Goal: Find contact information: Obtain details needed to contact an individual or organization

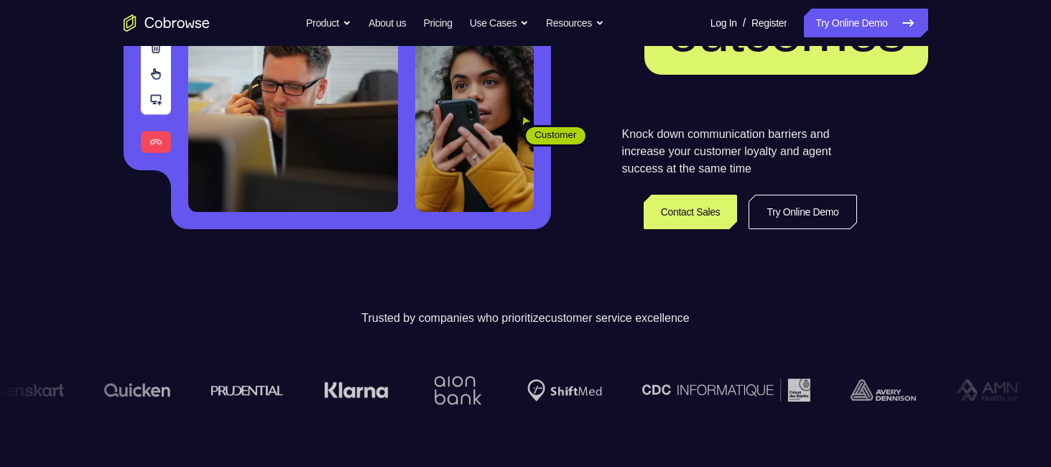
scroll to position [287, 0]
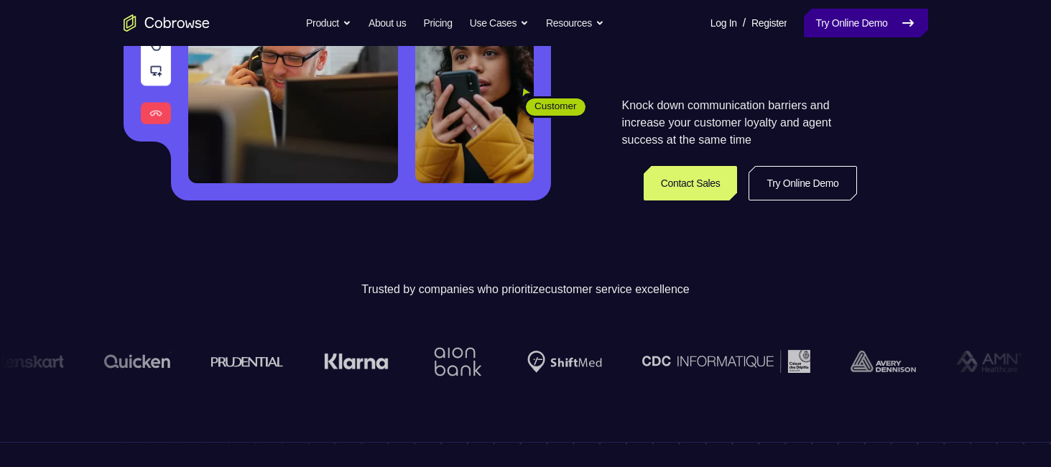
click at [863, 17] on link "Try Online Demo" at bounding box center [866, 23] width 124 height 29
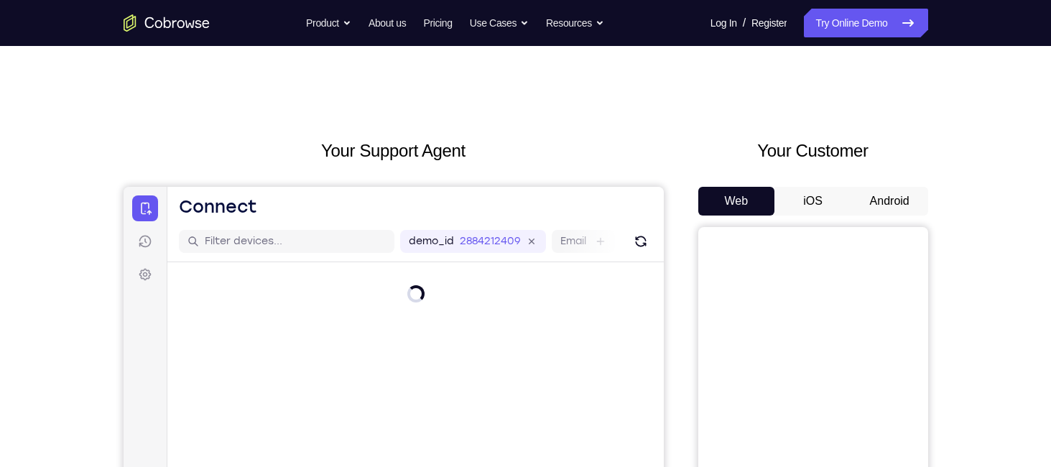
click at [875, 193] on button "Android" at bounding box center [889, 201] width 77 height 29
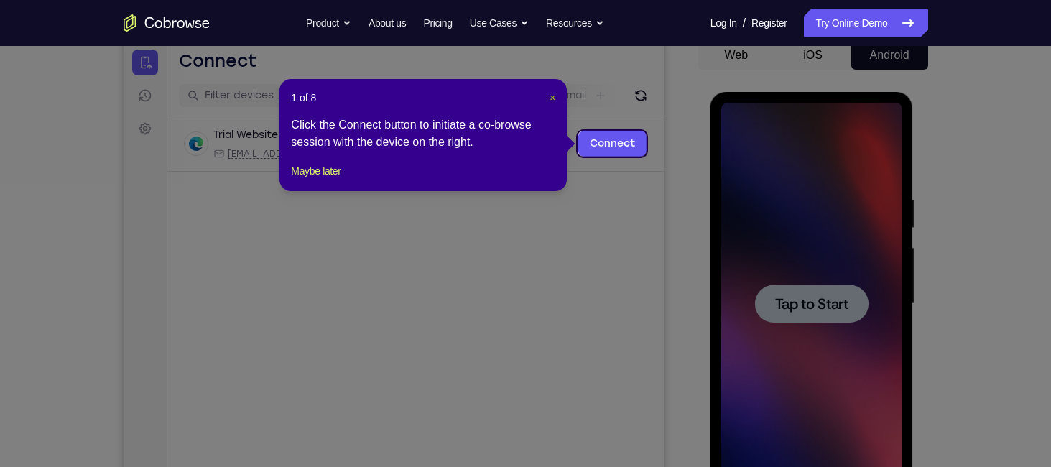
click at [553, 99] on span "×" at bounding box center [553, 97] width 6 height 11
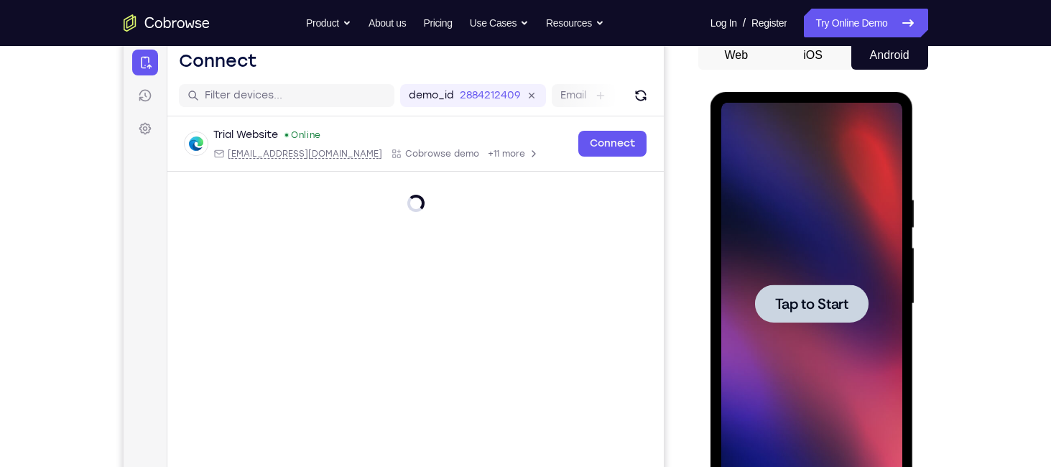
click at [828, 289] on div at bounding box center [812, 304] width 114 height 38
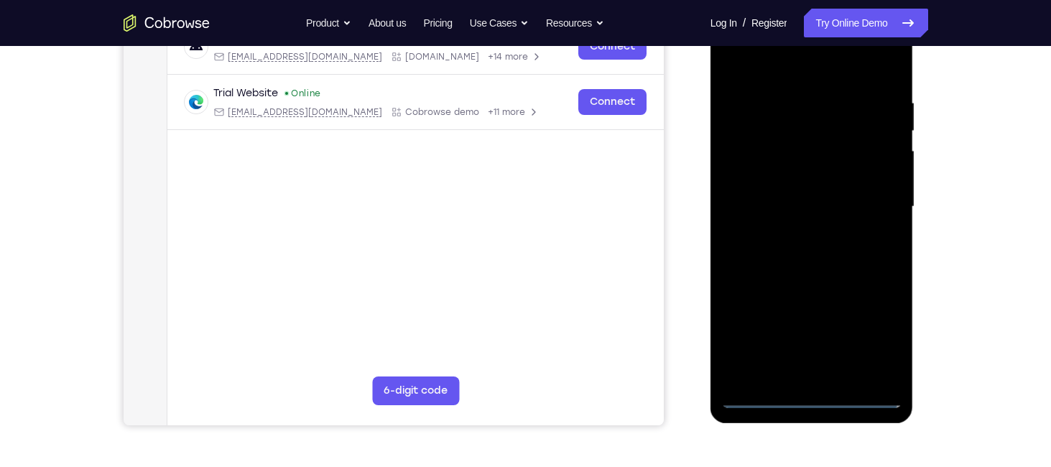
scroll to position [244, 0]
click at [811, 393] on div at bounding box center [811, 206] width 181 height 402
click at [883, 326] on div at bounding box center [811, 206] width 181 height 402
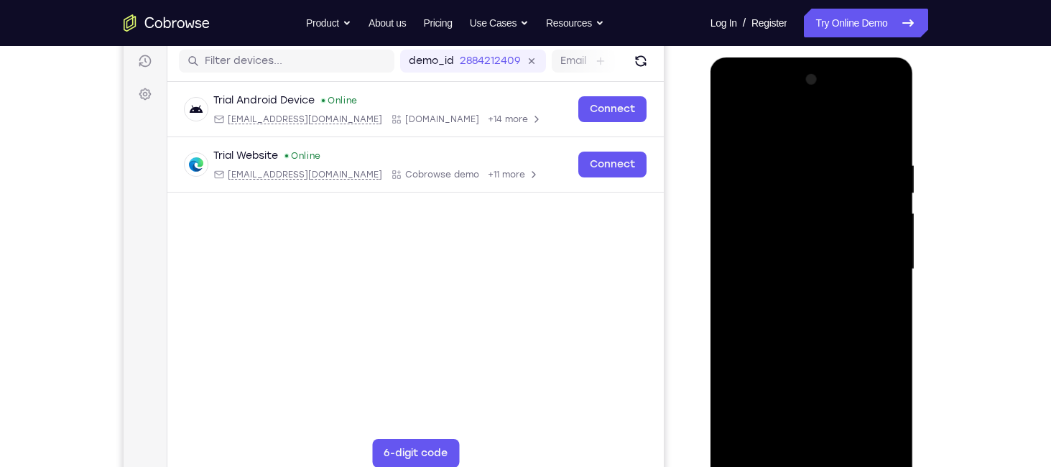
click at [736, 103] on div at bounding box center [811, 269] width 181 height 402
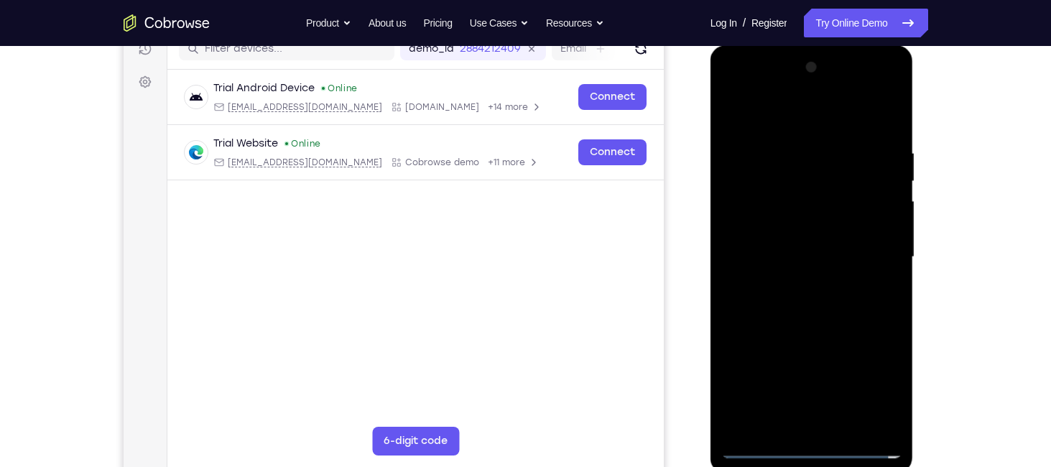
click at [732, 88] on div at bounding box center [811, 257] width 181 height 402
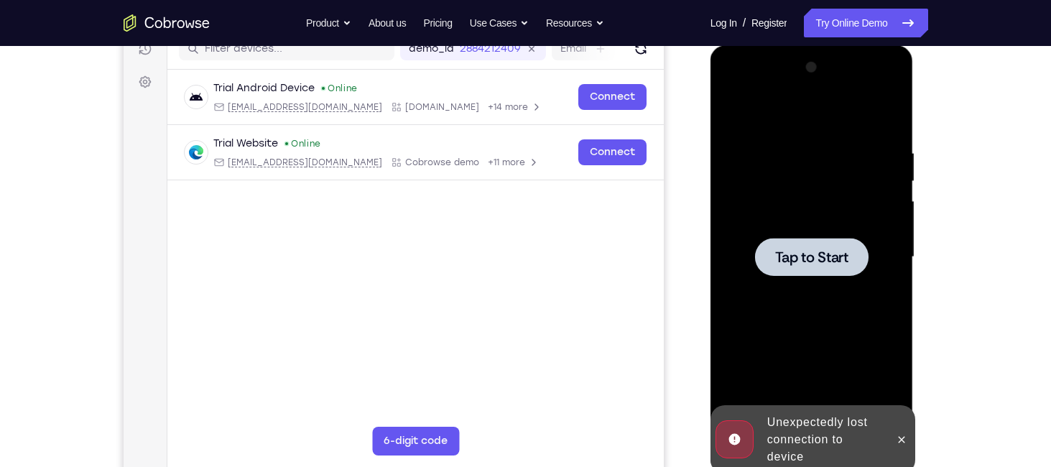
click at [826, 272] on div at bounding box center [812, 257] width 114 height 38
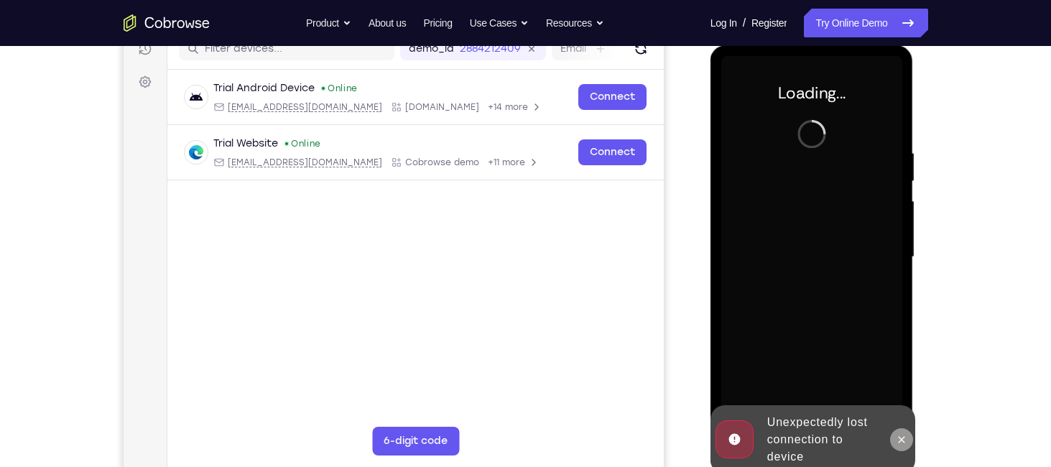
click at [900, 436] on icon at bounding box center [901, 439] width 11 height 11
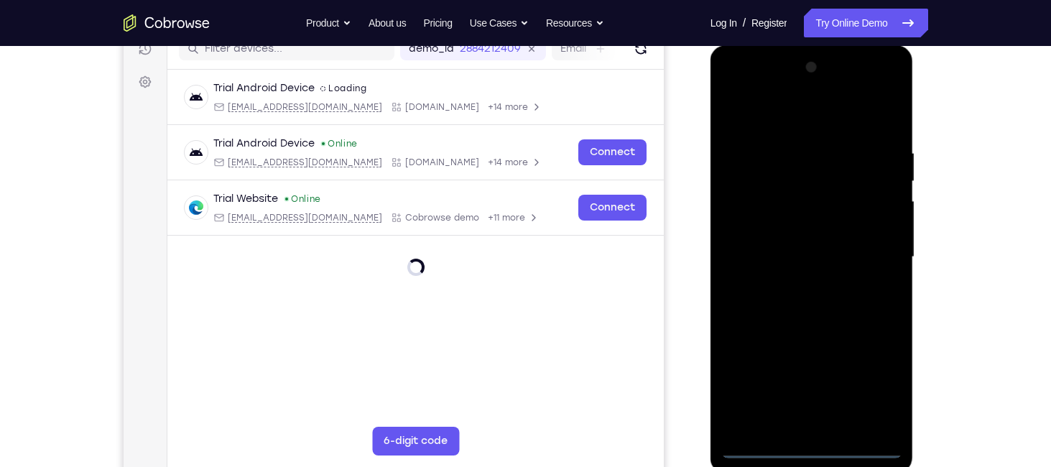
click at [809, 443] on div at bounding box center [811, 257] width 181 height 402
click at [866, 379] on div at bounding box center [811, 257] width 181 height 402
click at [734, 93] on div at bounding box center [811, 257] width 181 height 402
click at [784, 179] on div at bounding box center [811, 257] width 181 height 402
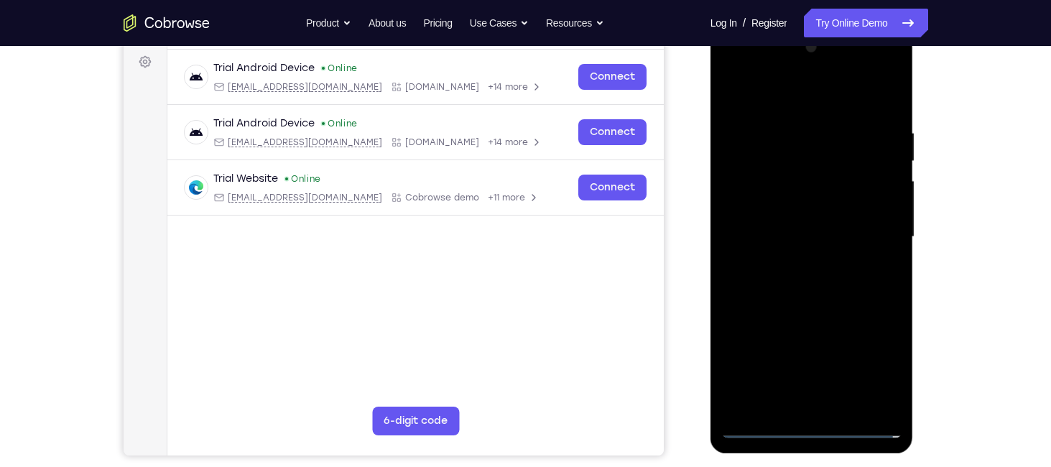
scroll to position [210, 0]
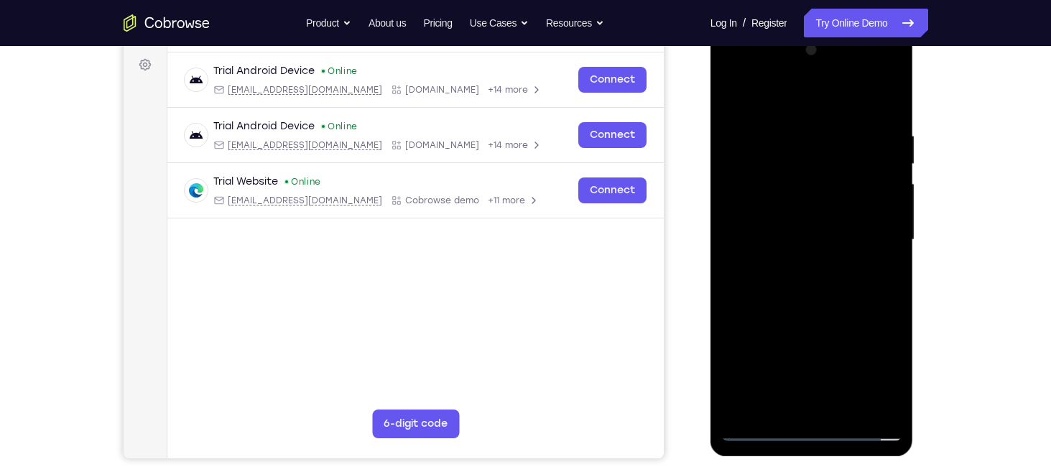
click at [744, 225] on div at bounding box center [811, 240] width 181 height 402
drag, startPoint x: 749, startPoint y: 220, endPoint x: 754, endPoint y: 183, distance: 37.7
click at [754, 182] on div at bounding box center [811, 240] width 181 height 402
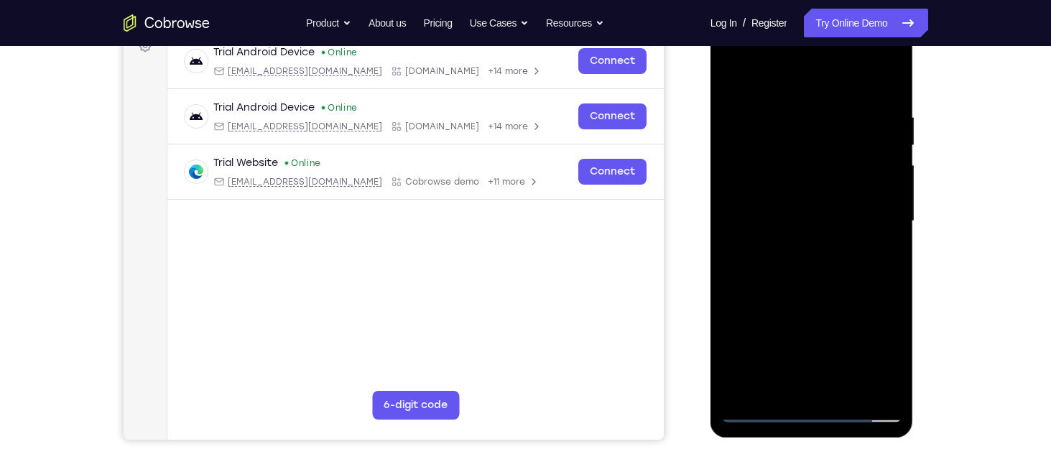
click at [774, 386] on div at bounding box center [811, 221] width 181 height 402
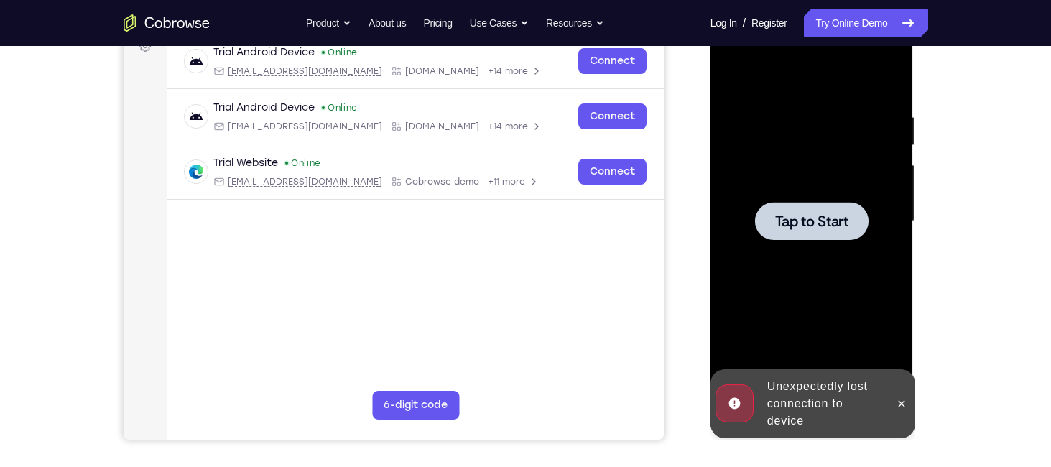
drag, startPoint x: 1648, startPoint y: 338, endPoint x: 754, endPoint y: 124, distance: 919.1
click at [754, 124] on div at bounding box center [811, 221] width 181 height 402
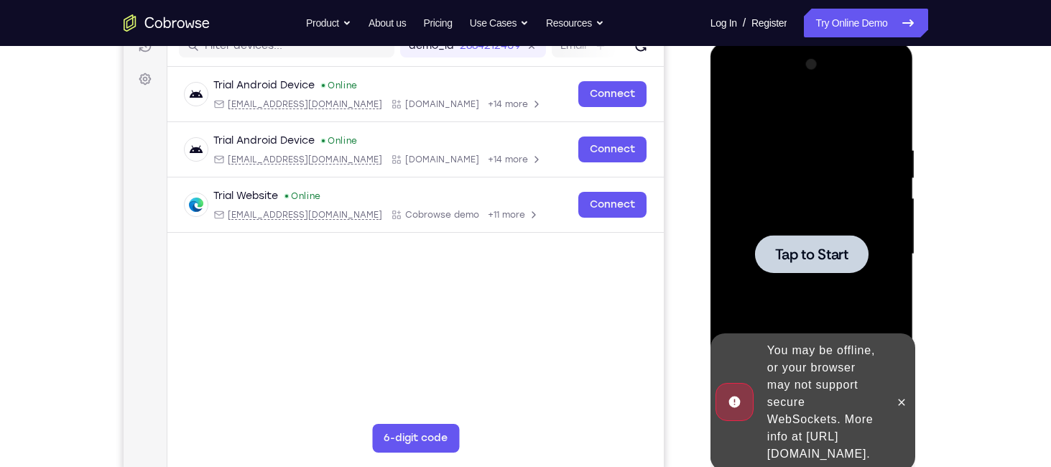
scroll to position [195, 0]
click at [828, 271] on div at bounding box center [812, 254] width 114 height 38
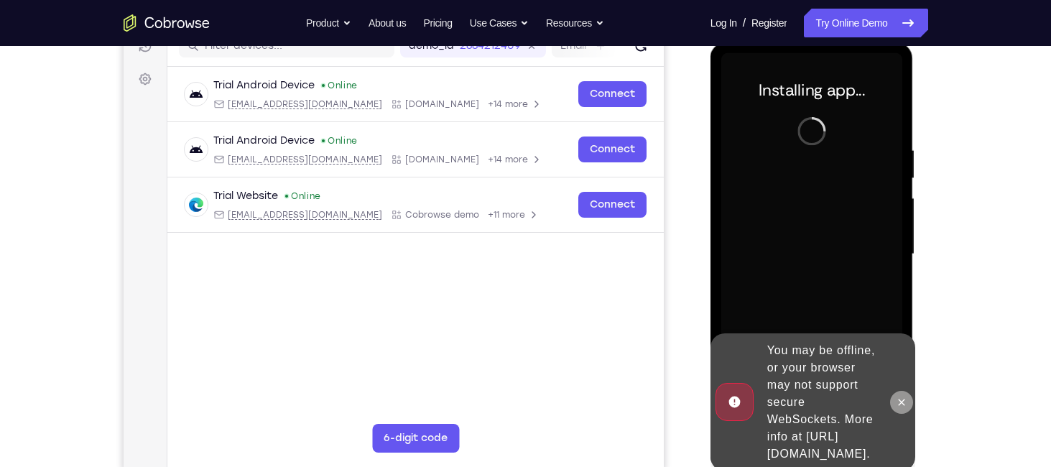
click at [905, 397] on icon at bounding box center [901, 402] width 11 height 11
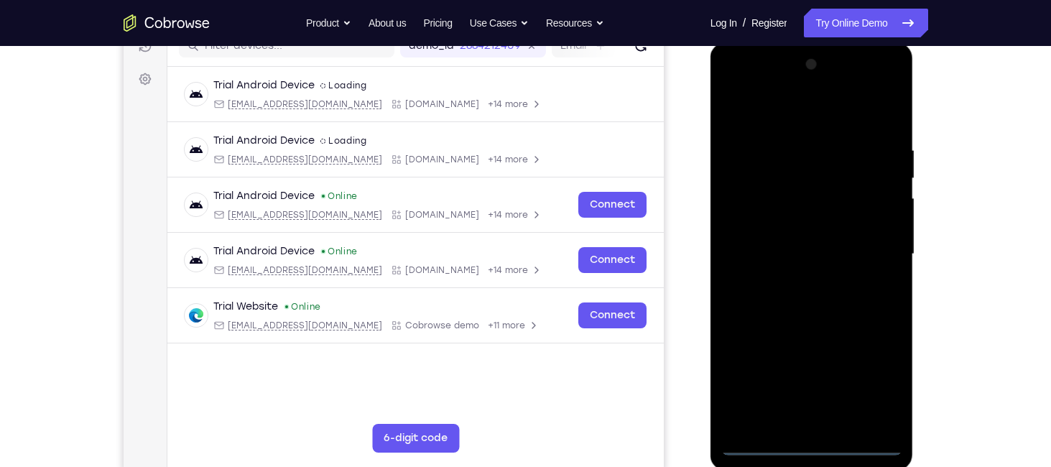
click at [813, 440] on div at bounding box center [811, 254] width 181 height 402
click at [872, 387] on div at bounding box center [811, 254] width 181 height 402
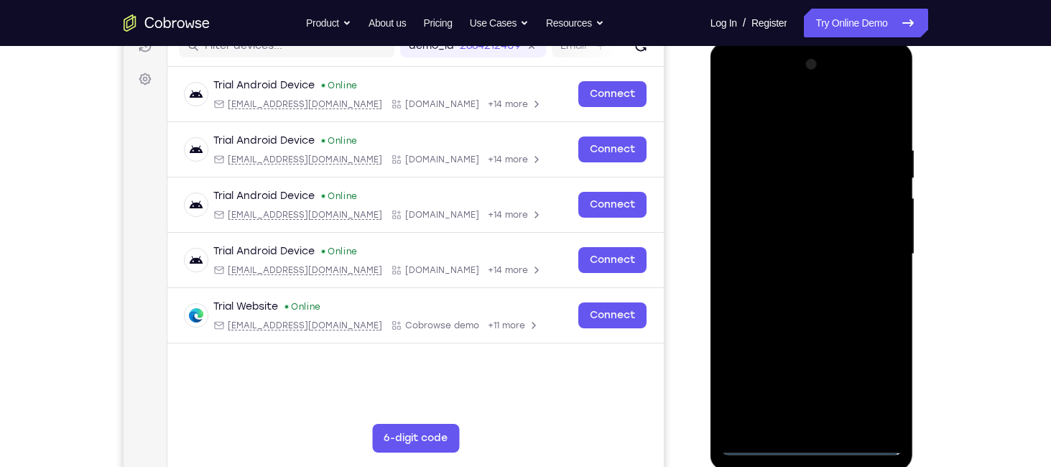
click at [758, 112] on div at bounding box center [811, 254] width 181 height 402
click at [877, 248] on div at bounding box center [811, 254] width 181 height 402
click at [798, 279] on div at bounding box center [811, 254] width 181 height 402
click at [788, 241] on div at bounding box center [811, 254] width 181 height 402
click at [782, 228] on div at bounding box center [811, 254] width 181 height 402
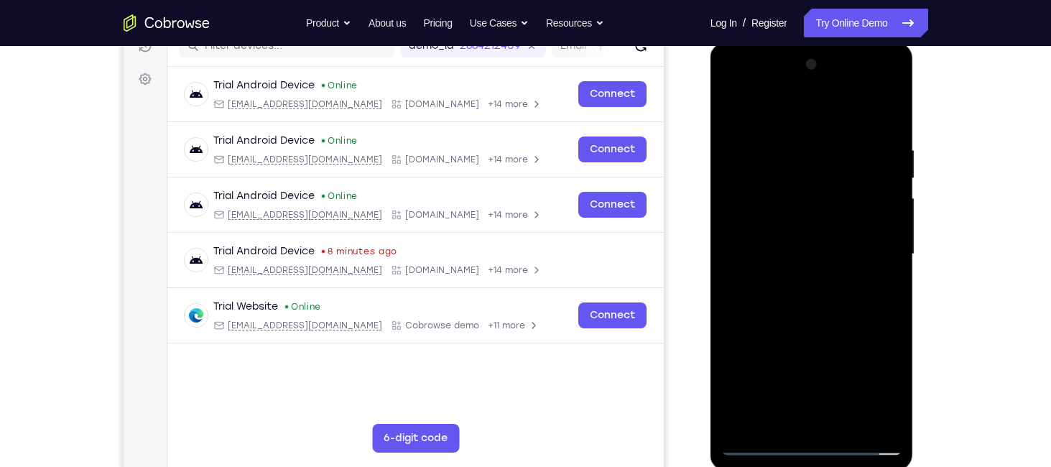
click at [794, 251] on div at bounding box center [811, 254] width 181 height 402
click at [774, 251] on div at bounding box center [811, 254] width 181 height 402
drag, startPoint x: 773, startPoint y: 242, endPoint x: 753, endPoint y: 250, distance: 21.6
click at [753, 250] on div at bounding box center [811, 254] width 181 height 402
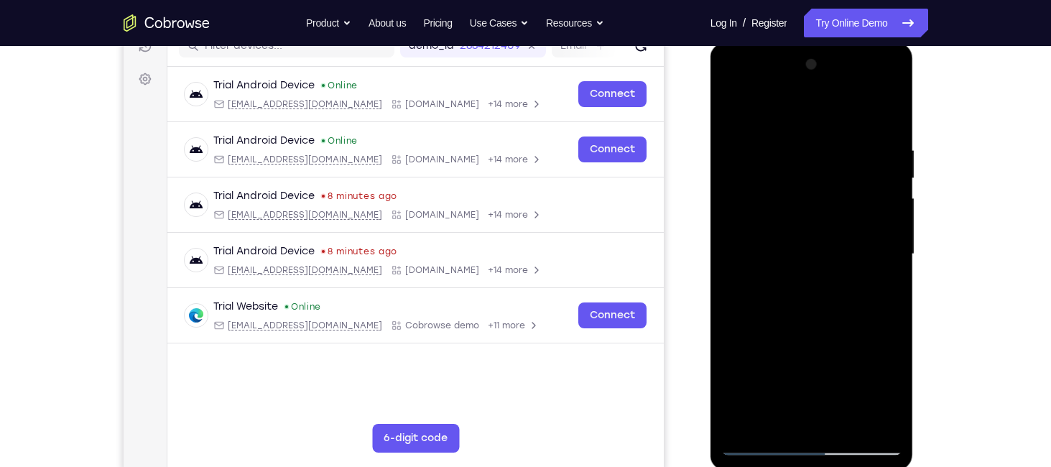
click at [788, 299] on div at bounding box center [811, 254] width 181 height 402
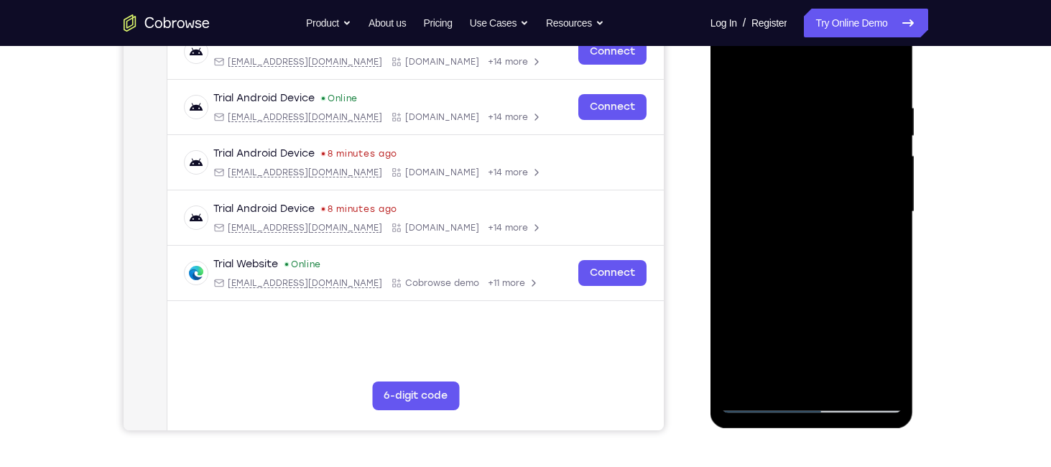
scroll to position [239, 0]
click at [875, 376] on div at bounding box center [811, 211] width 181 height 402
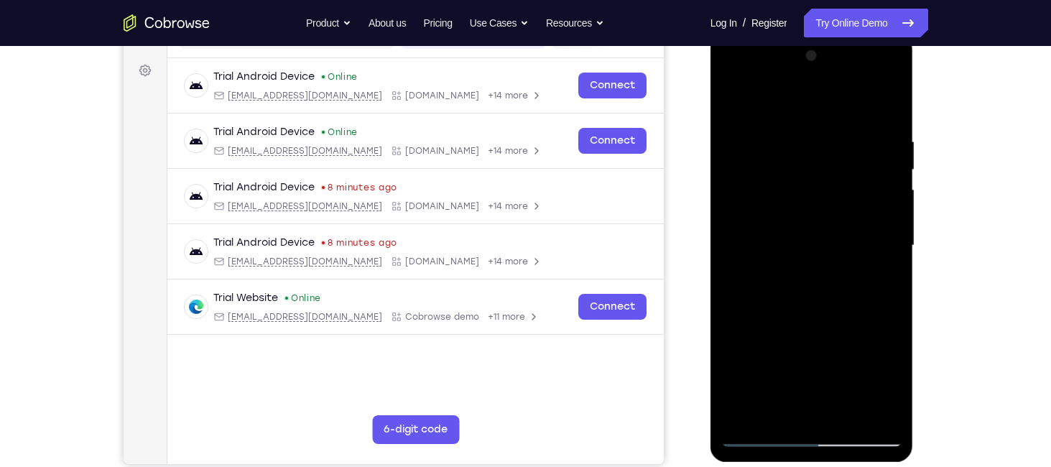
scroll to position [204, 0]
click at [817, 266] on div at bounding box center [811, 246] width 181 height 402
click at [814, 249] on div at bounding box center [811, 246] width 181 height 402
click at [827, 305] on div at bounding box center [811, 246] width 181 height 402
click at [874, 406] on div at bounding box center [811, 246] width 181 height 402
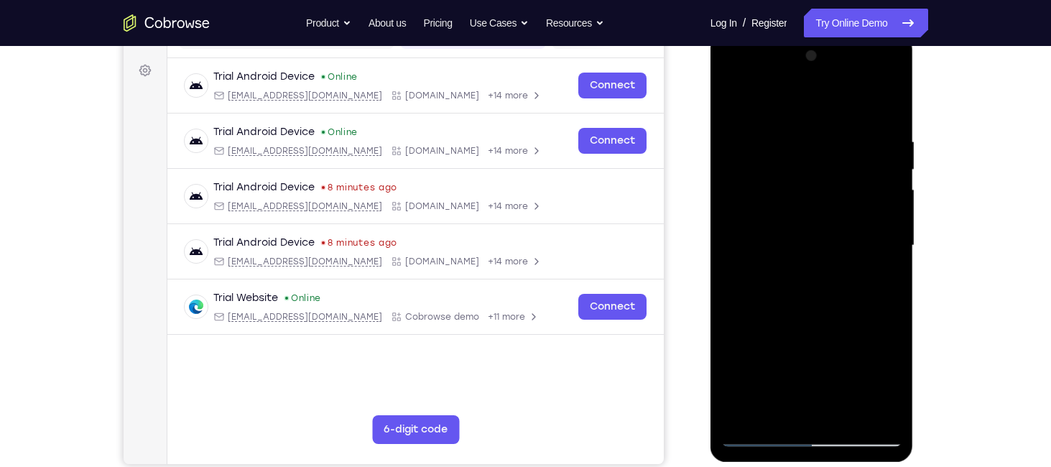
click at [891, 185] on div at bounding box center [811, 246] width 181 height 402
click at [818, 305] on div at bounding box center [811, 246] width 181 height 402
click at [809, 280] on div at bounding box center [811, 246] width 181 height 402
click at [805, 244] on div at bounding box center [811, 246] width 181 height 402
click at [811, 264] on div at bounding box center [811, 246] width 181 height 402
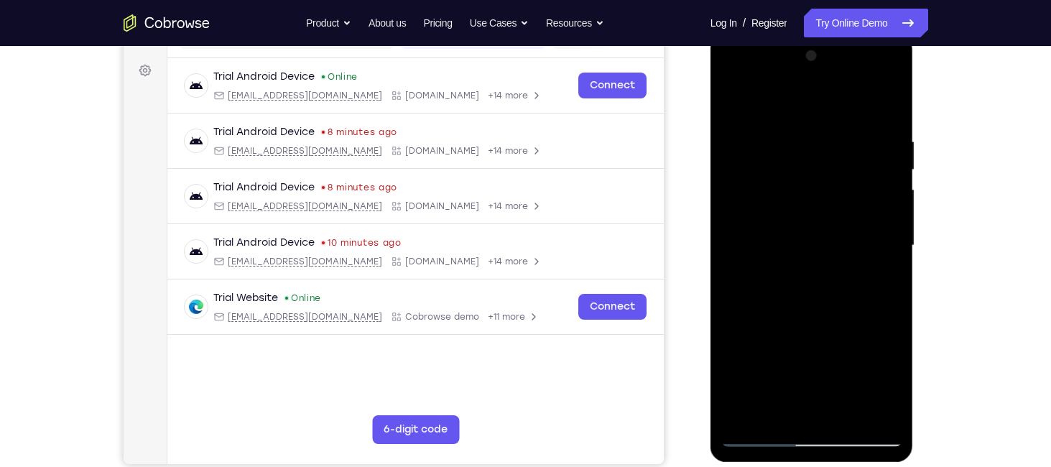
click at [812, 300] on div at bounding box center [811, 246] width 181 height 402
click at [886, 121] on div at bounding box center [811, 246] width 181 height 402
click at [845, 417] on div at bounding box center [811, 246] width 181 height 402
click at [808, 320] on div at bounding box center [811, 246] width 181 height 402
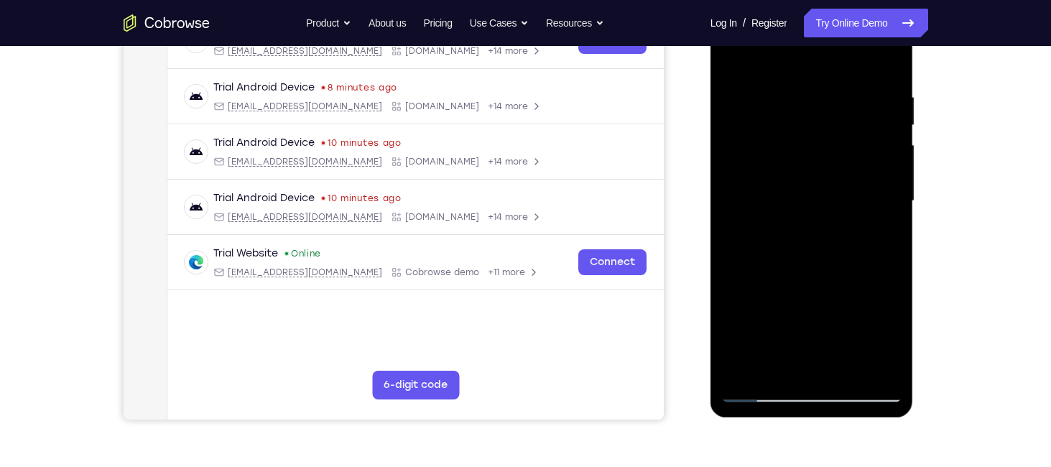
scroll to position [208, 0]
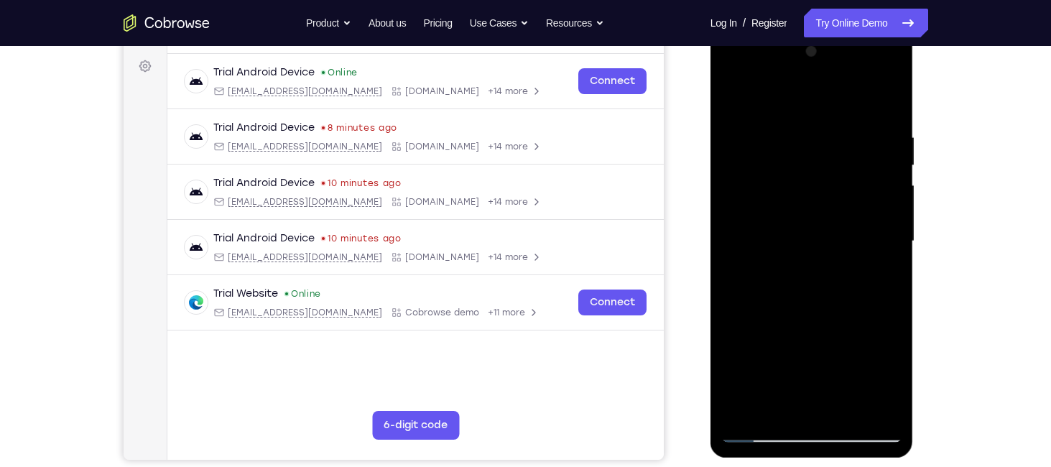
drag, startPoint x: 901, startPoint y: 234, endPoint x: 910, endPoint y: 267, distance: 33.7
click at [910, 267] on div at bounding box center [812, 243] width 203 height 428
click at [757, 433] on div at bounding box center [811, 241] width 181 height 402
click at [744, 93] on div at bounding box center [811, 241] width 181 height 402
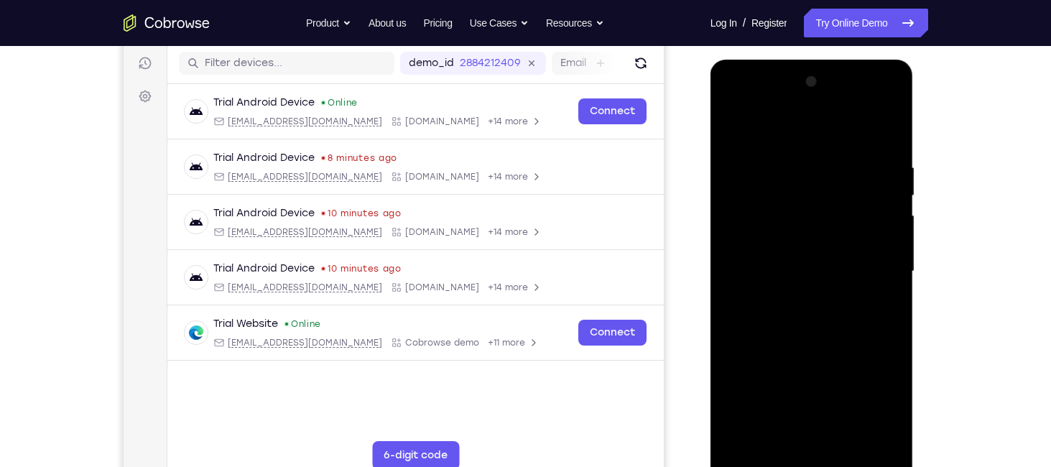
scroll to position [177, 0]
click at [892, 119] on div at bounding box center [811, 272] width 181 height 402
click at [874, 142] on div at bounding box center [811, 272] width 181 height 402
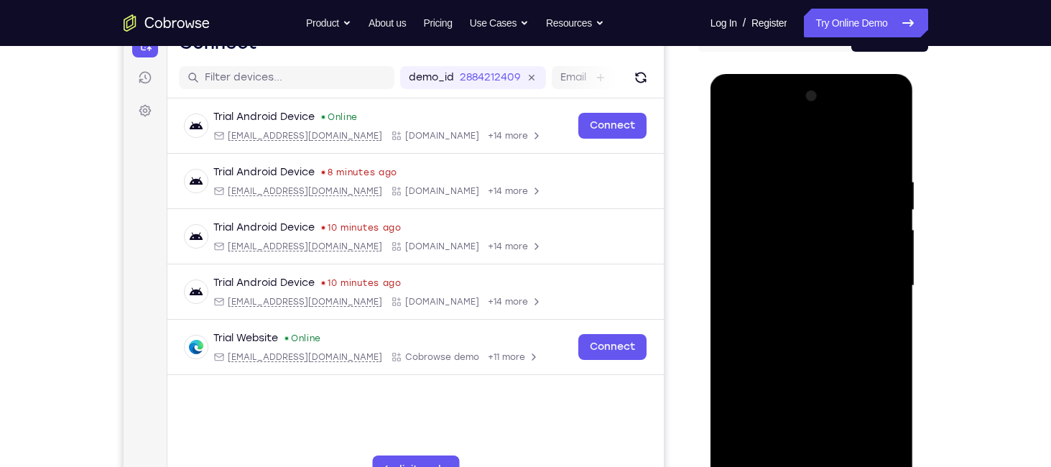
scroll to position [162, 0]
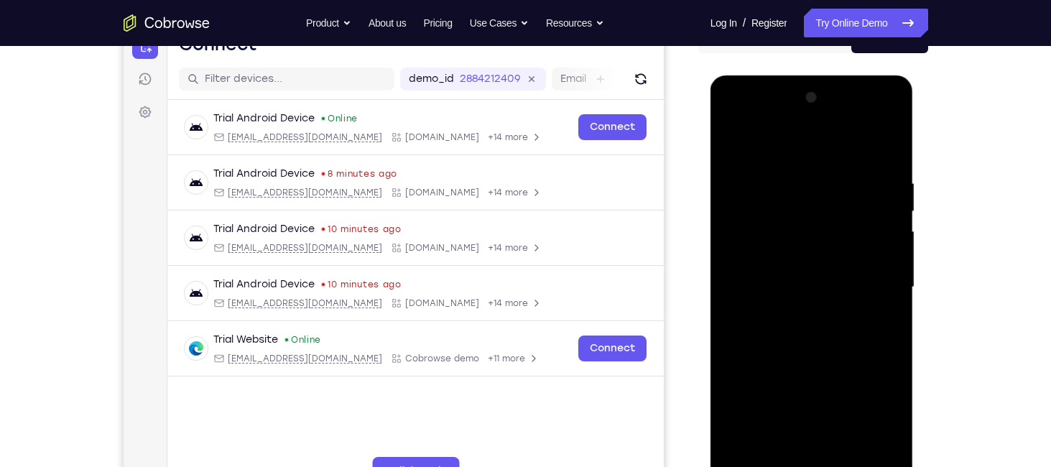
click at [846, 450] on div at bounding box center [811, 287] width 181 height 402
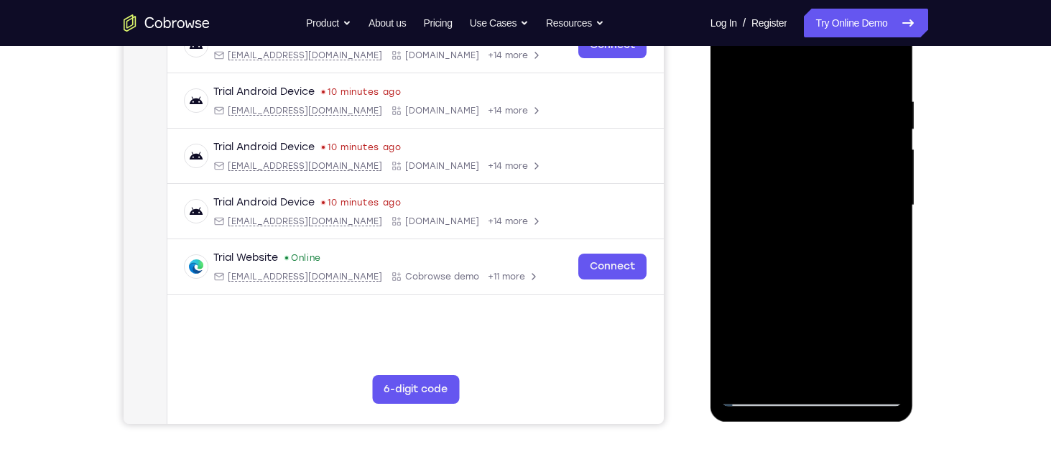
scroll to position [217, 0]
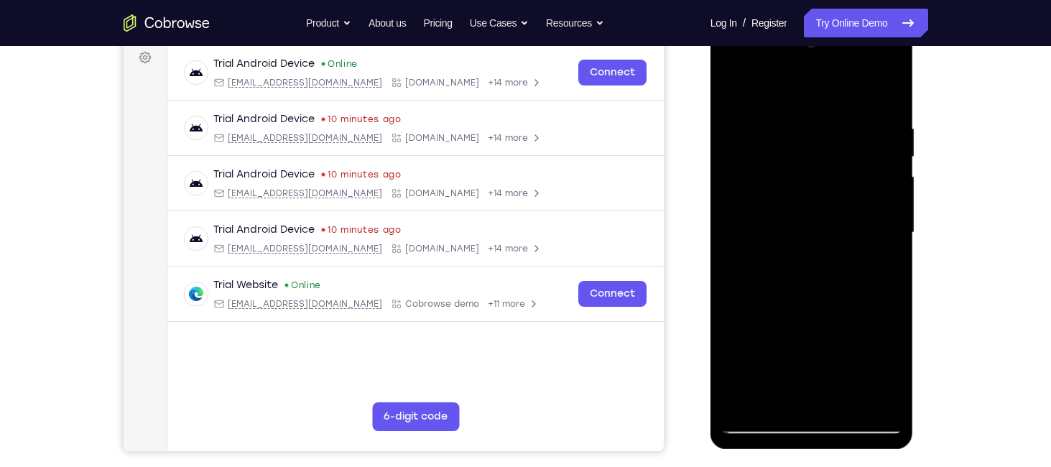
drag, startPoint x: 902, startPoint y: 229, endPoint x: 906, endPoint y: 275, distance: 46.2
click at [906, 275] on div at bounding box center [812, 235] width 203 height 428
click at [735, 91] on div at bounding box center [811, 233] width 181 height 402
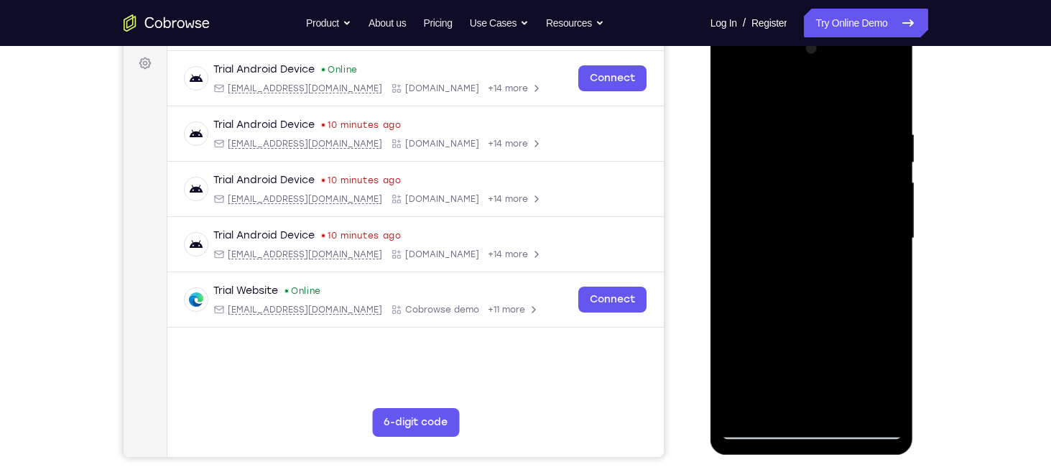
scroll to position [205, 0]
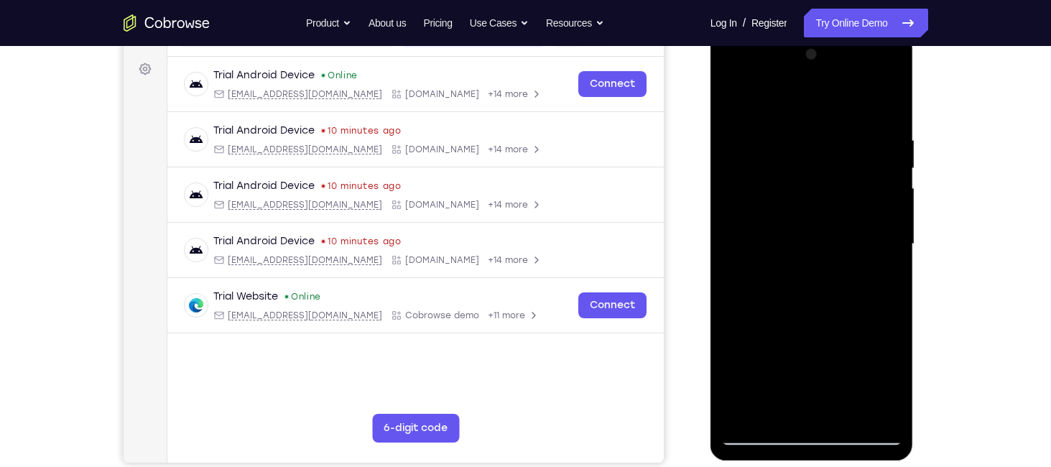
click at [791, 136] on div at bounding box center [811, 244] width 181 height 402
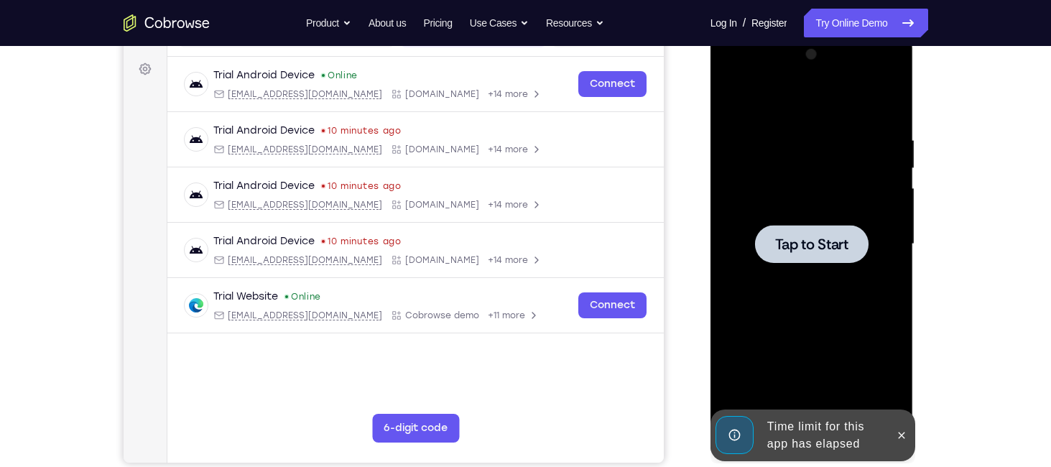
click at [813, 255] on div at bounding box center [812, 244] width 114 height 38
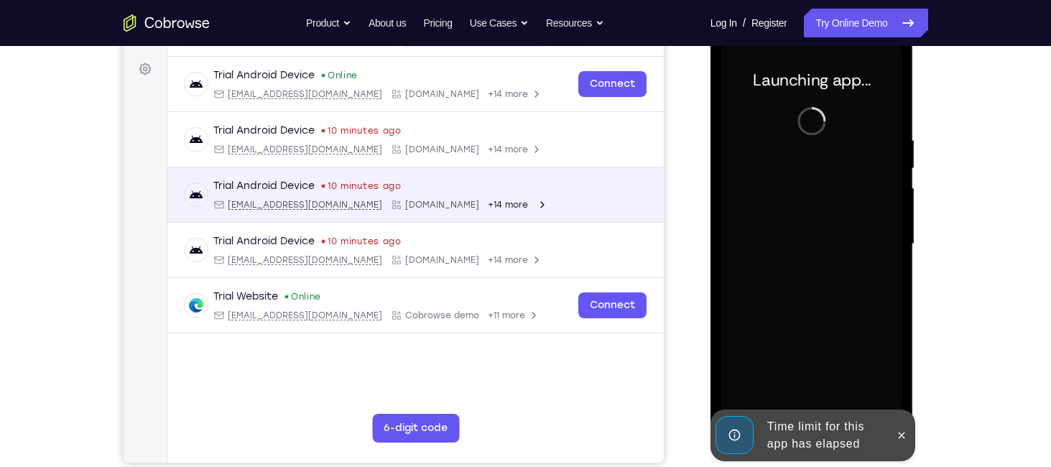
scroll to position [155, 0]
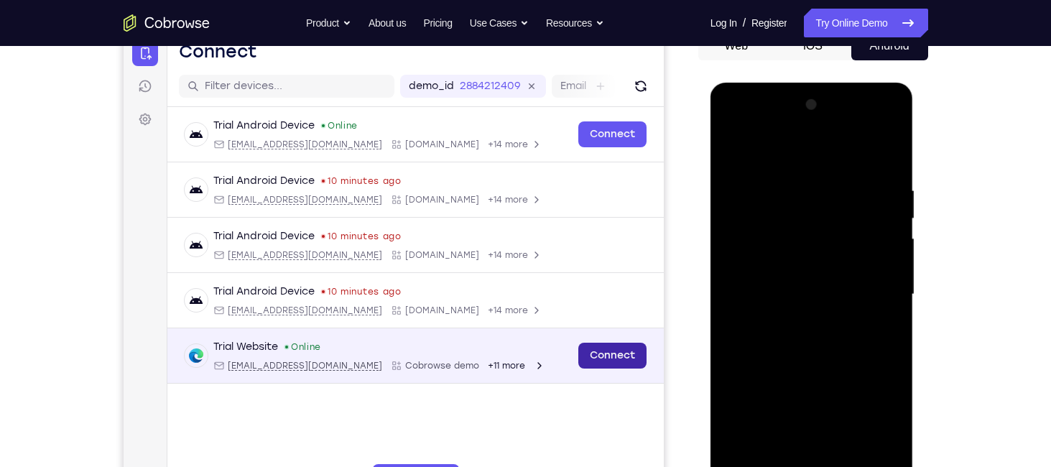
click at [619, 367] on link "Connect" at bounding box center [612, 356] width 68 height 26
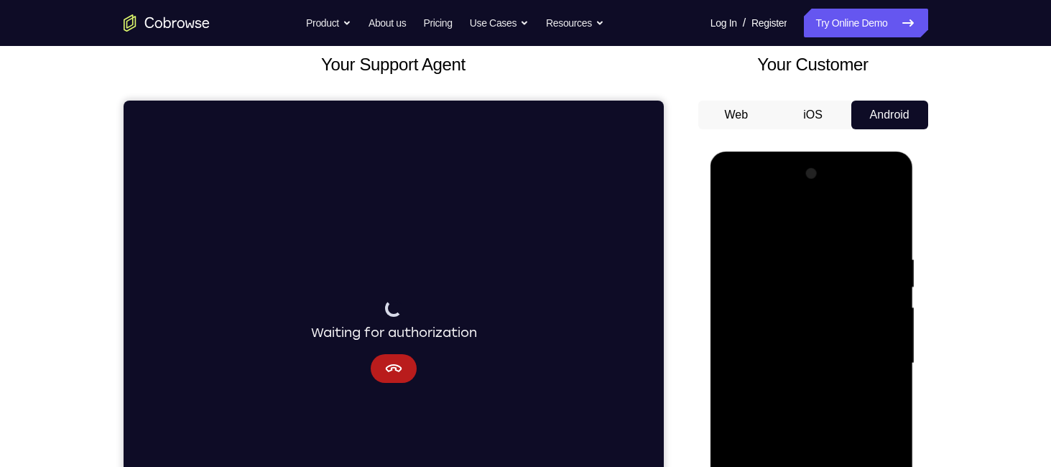
scroll to position [80, 0]
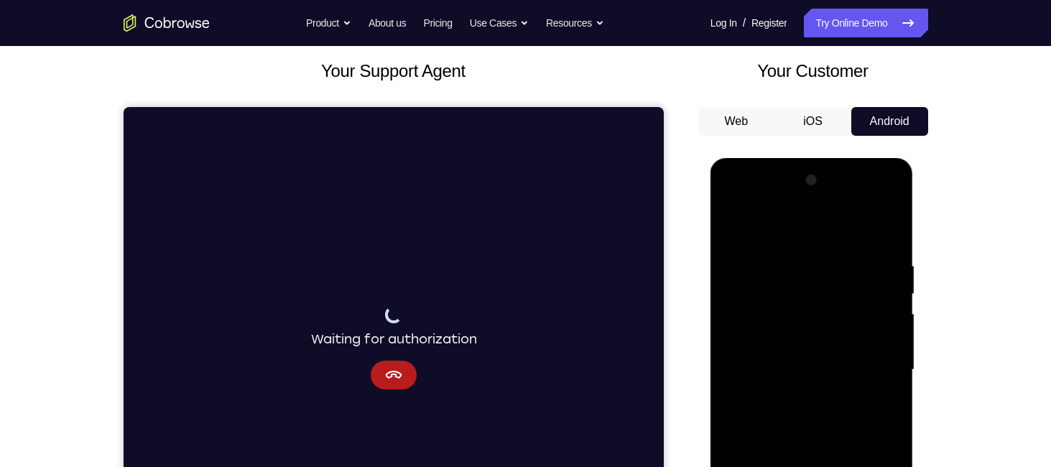
click at [731, 130] on button "Web" at bounding box center [736, 121] width 77 height 29
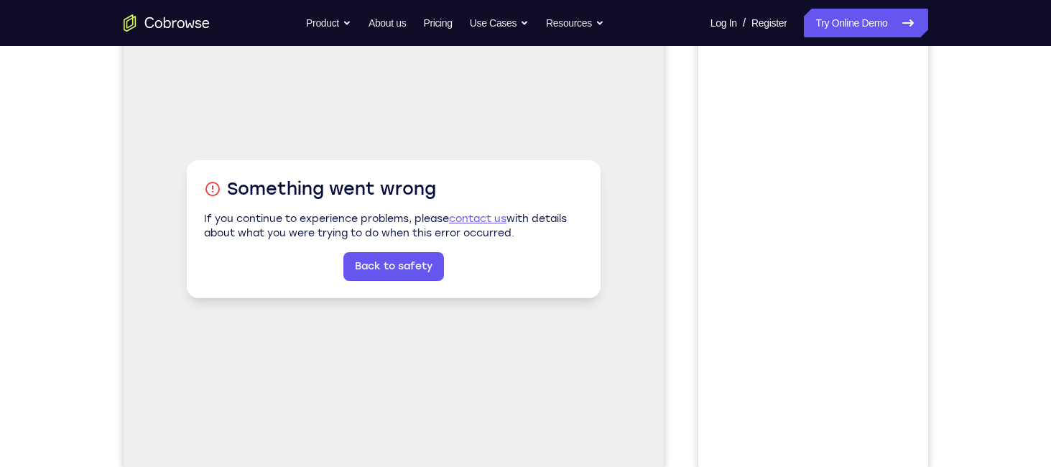
scroll to position [99, 0]
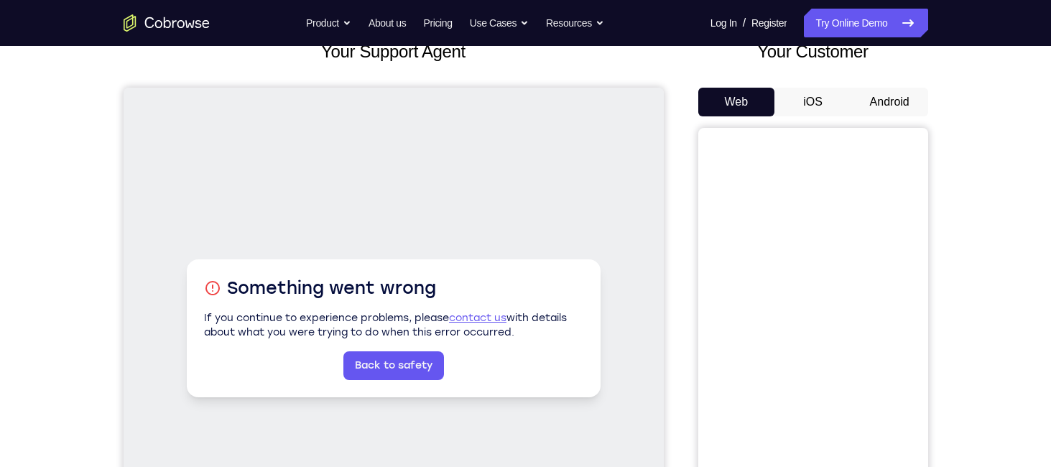
click at [752, 93] on button "Web" at bounding box center [736, 102] width 77 height 29
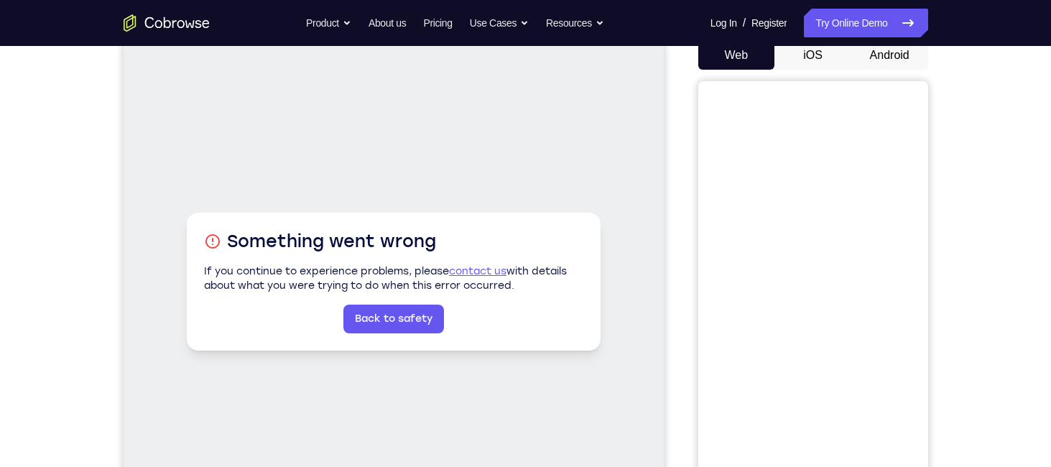
scroll to position [172, 0]
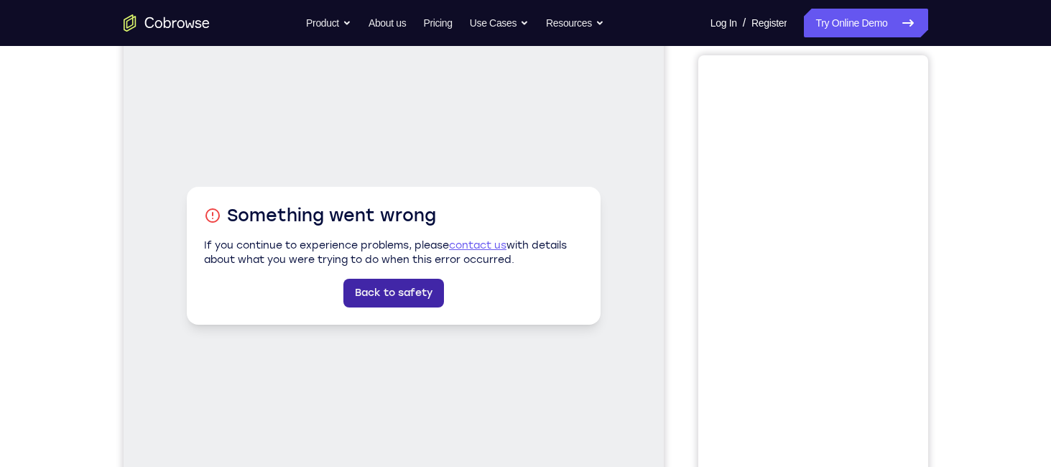
click at [433, 281] on link "Back to safety" at bounding box center [393, 293] width 101 height 29
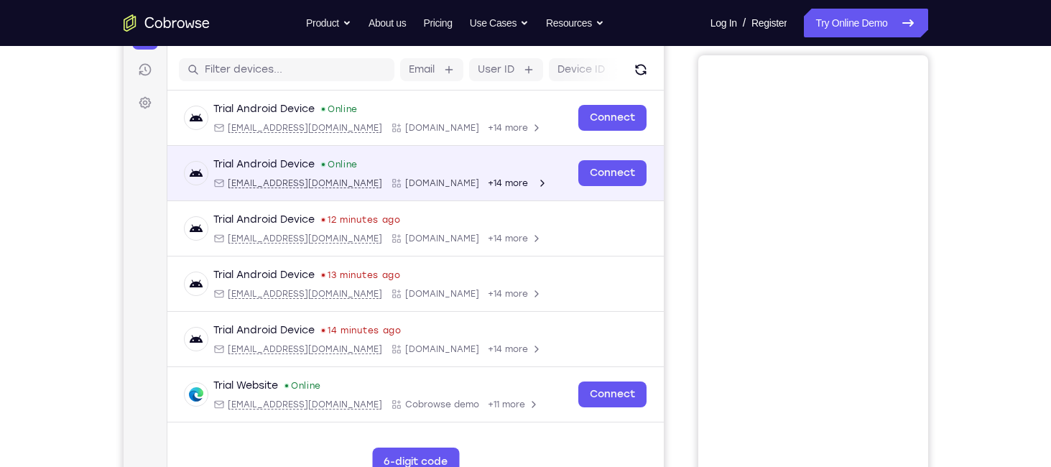
scroll to position [0, 0]
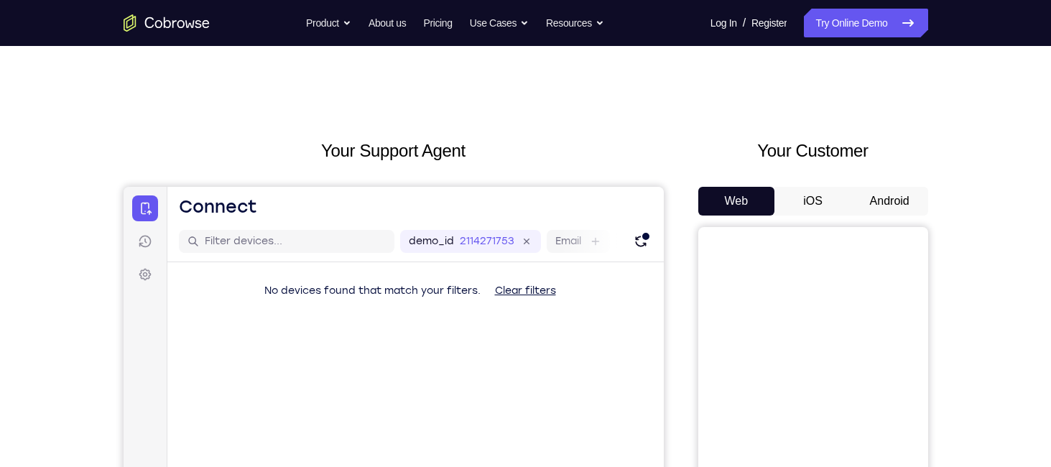
click at [198, 30] on icon "Go to the home page" at bounding box center [167, 22] width 86 height 17
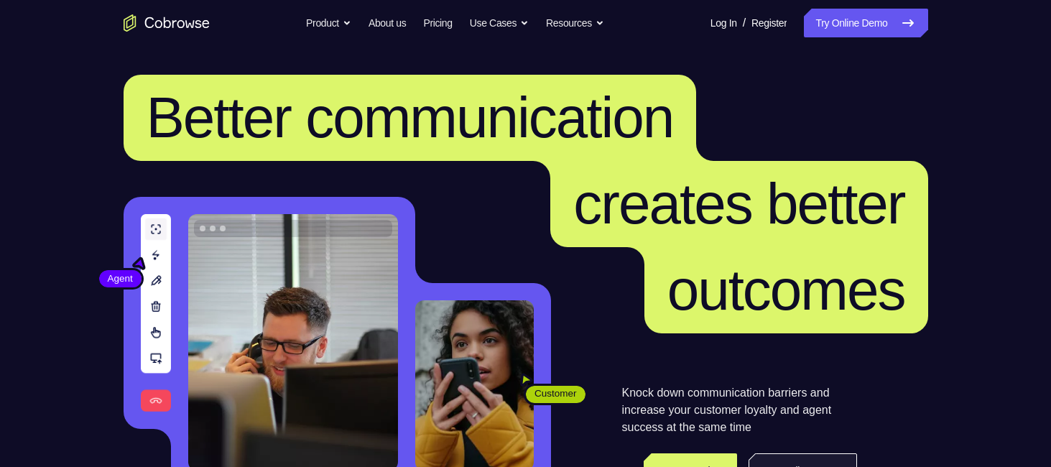
scroll to position [106, 0]
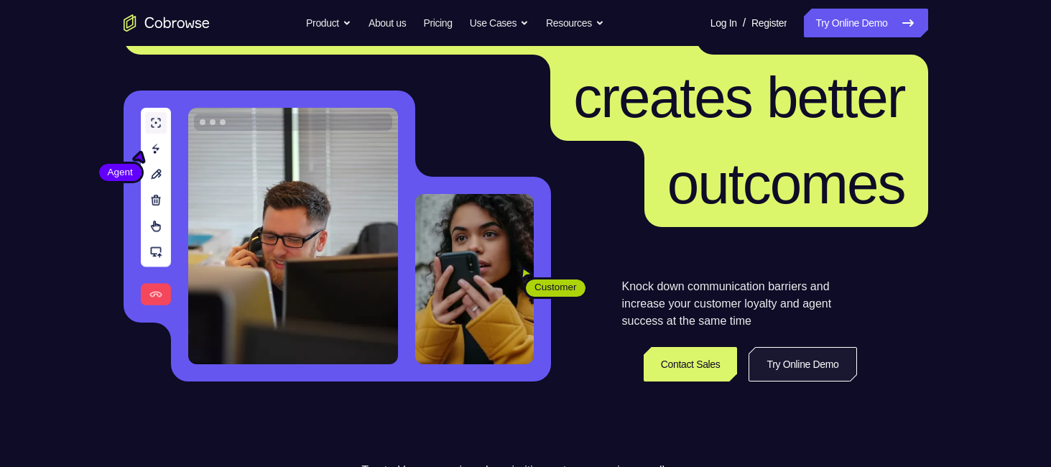
click at [823, 365] on link "Try Online Demo" at bounding box center [803, 364] width 108 height 34
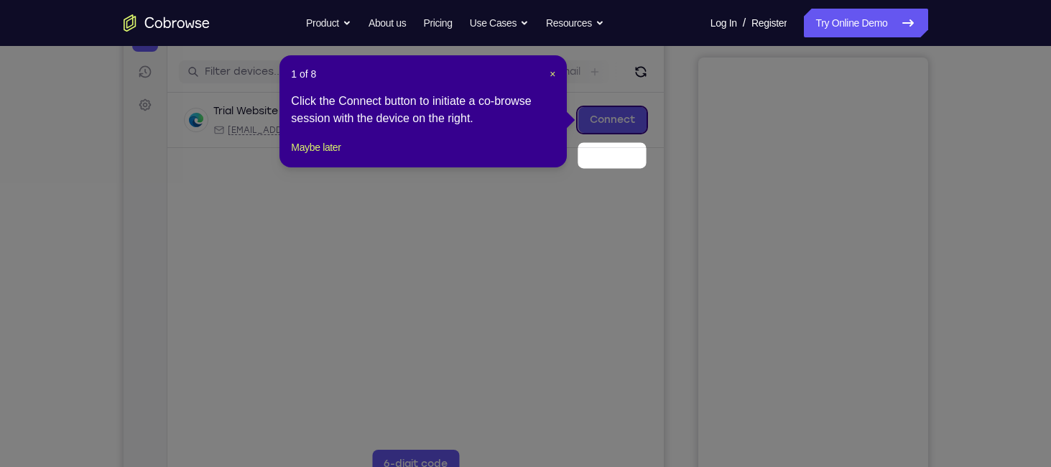
scroll to position [178, 0]
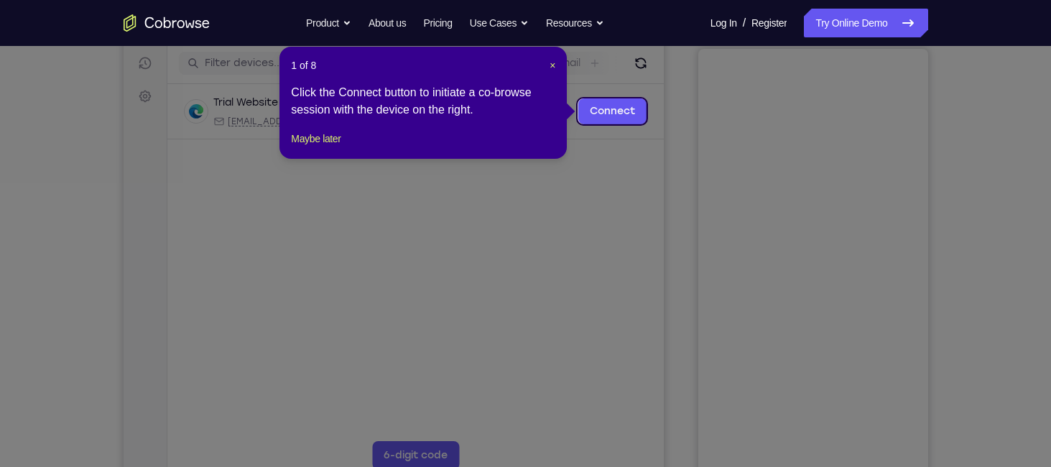
click at [489, 256] on icon at bounding box center [531, 233] width 1062 height 467
click at [550, 70] on span "×" at bounding box center [553, 65] width 6 height 11
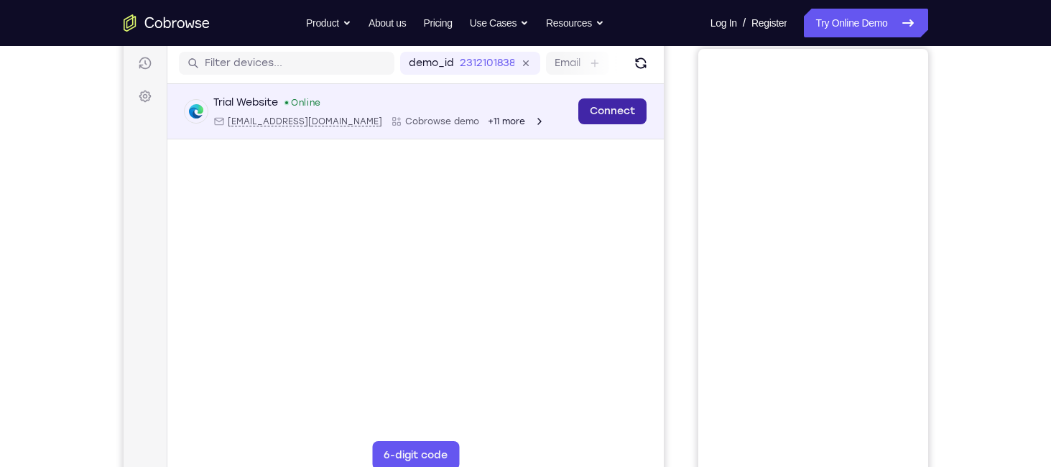
click at [622, 119] on link "Connect" at bounding box center [612, 111] width 68 height 26
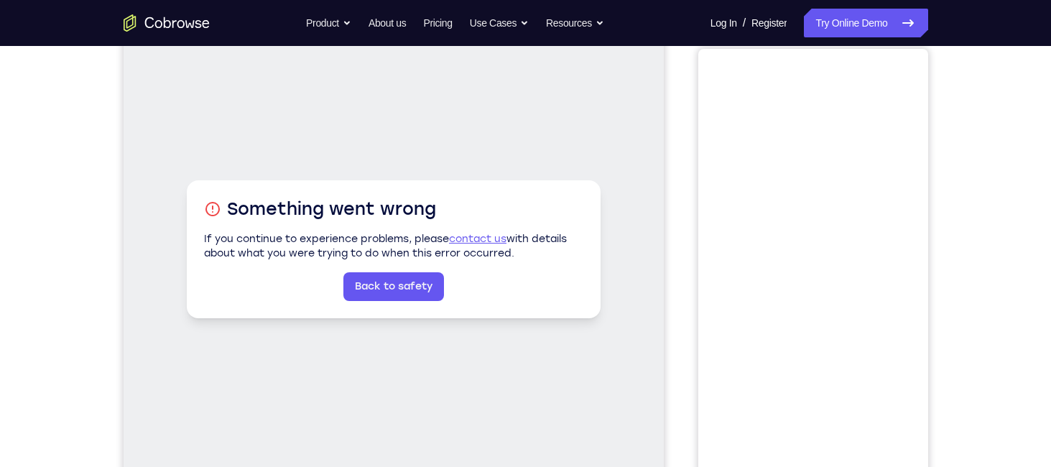
scroll to position [286, 0]
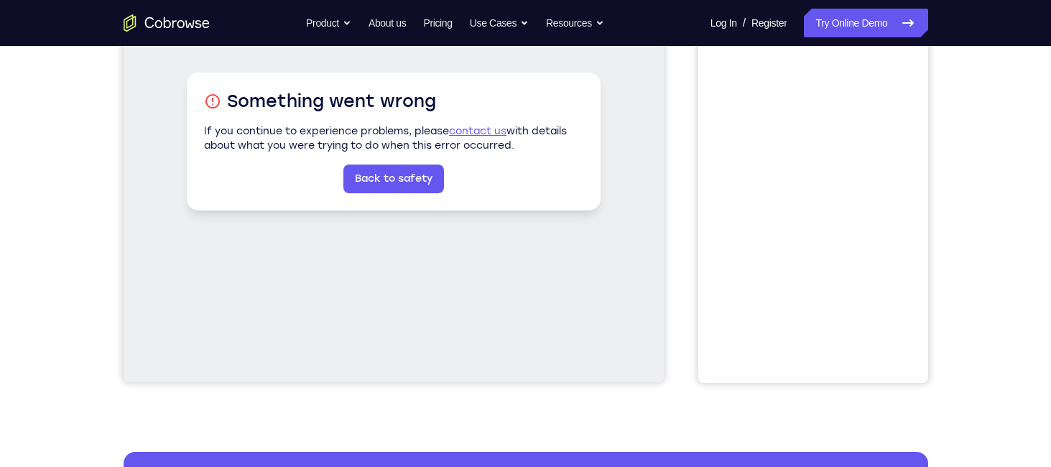
click at [456, 129] on link "contact us" at bounding box center [476, 131] width 57 height 12
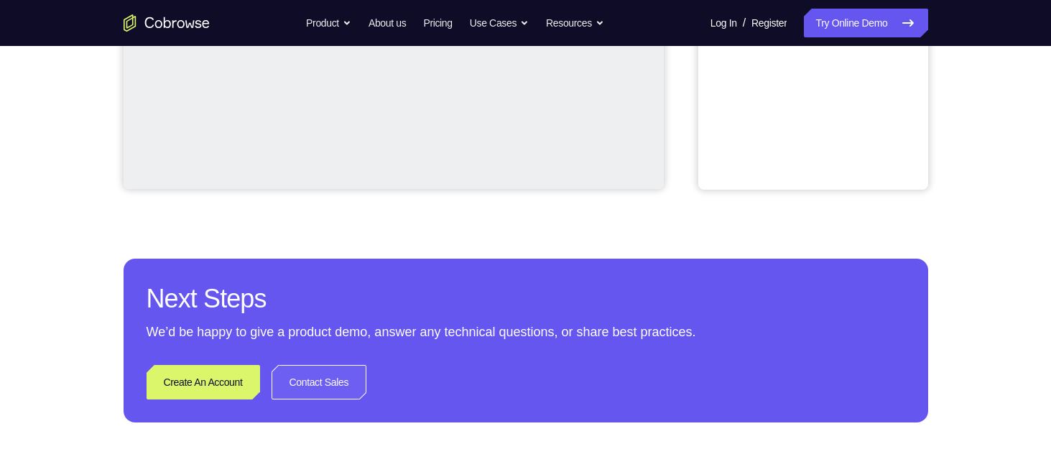
scroll to position [490, 0]
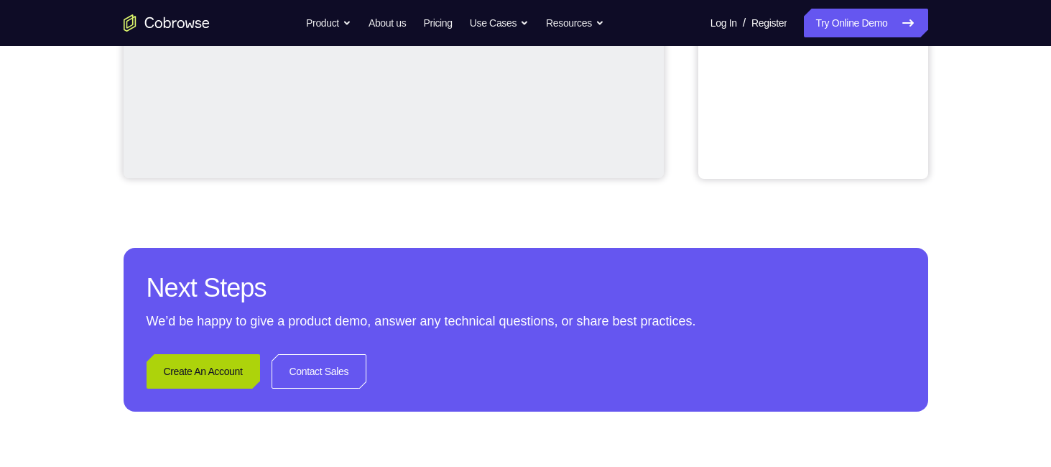
click at [260, 370] on link "Create An Account" at bounding box center [204, 371] width 114 height 34
